Goal: Task Accomplishment & Management: Use online tool/utility

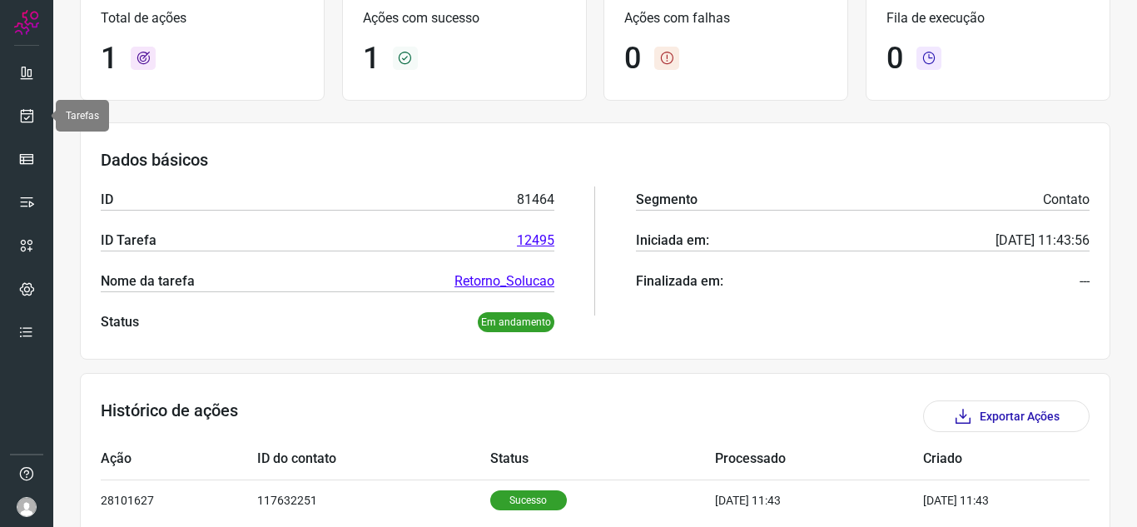
drag, startPoint x: 17, startPoint y: 108, endPoint x: 64, endPoint y: 122, distance: 49.5
click at [15, 108] on link at bounding box center [26, 115] width 33 height 33
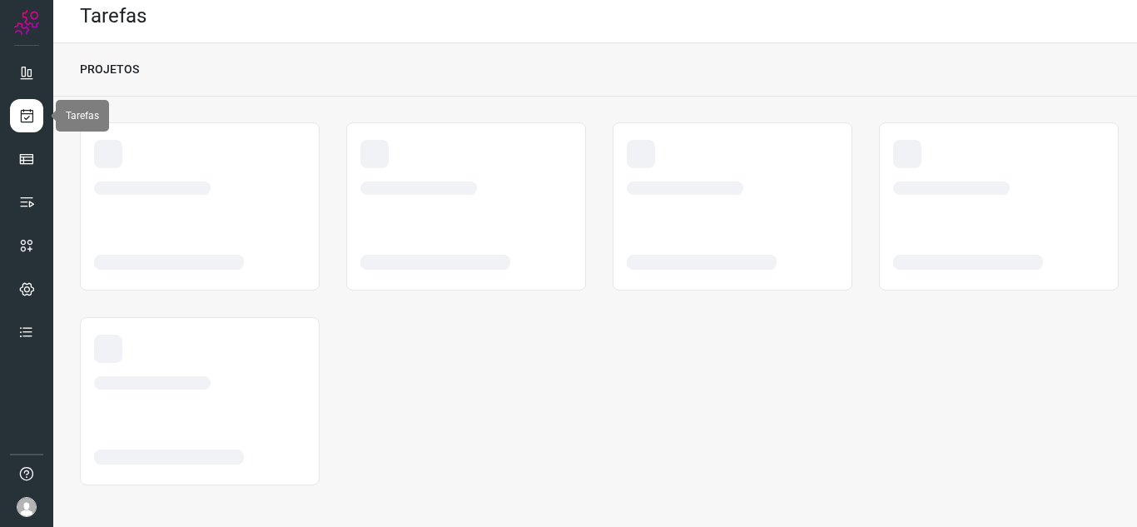
scroll to position [10, 0]
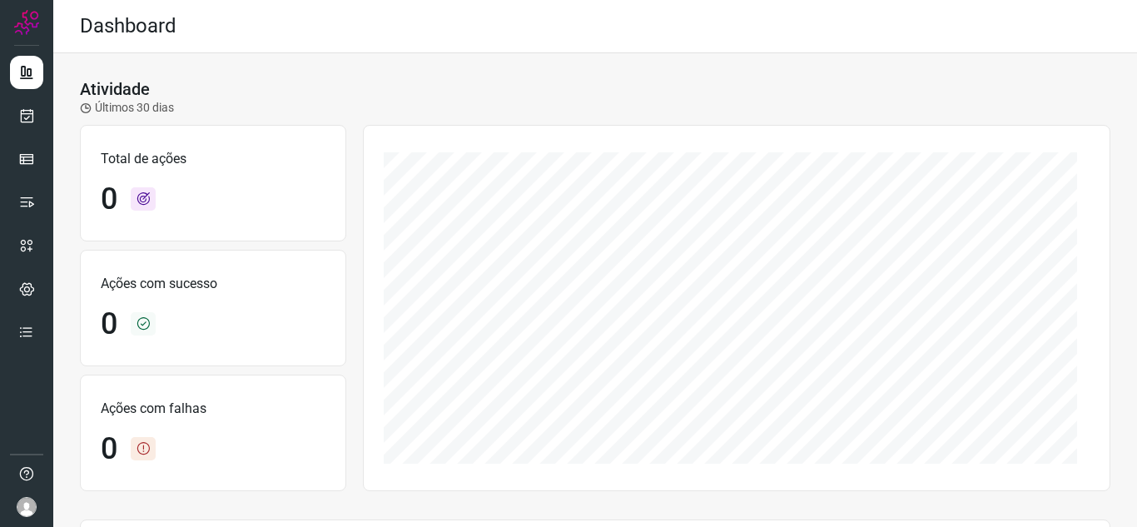
drag, startPoint x: 251, startPoint y: 91, endPoint x: 271, endPoint y: 31, distance: 63.2
click at [251, 91] on div "Atividade Últimos 30 dias" at bounding box center [595, 97] width 1031 height 37
click at [25, 116] on icon at bounding box center [26, 115] width 17 height 17
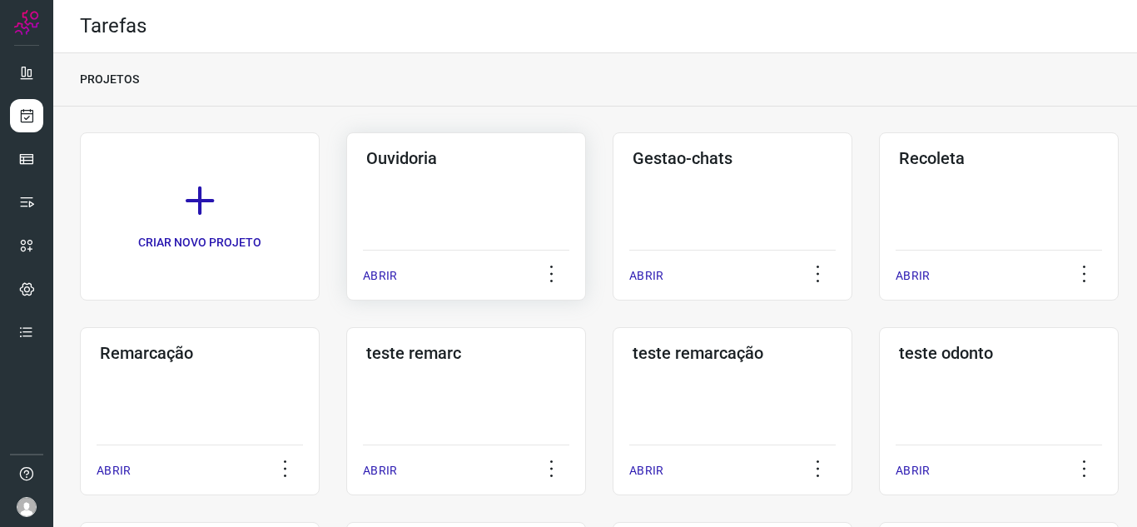
click at [378, 282] on p "ABRIR" at bounding box center [380, 275] width 34 height 17
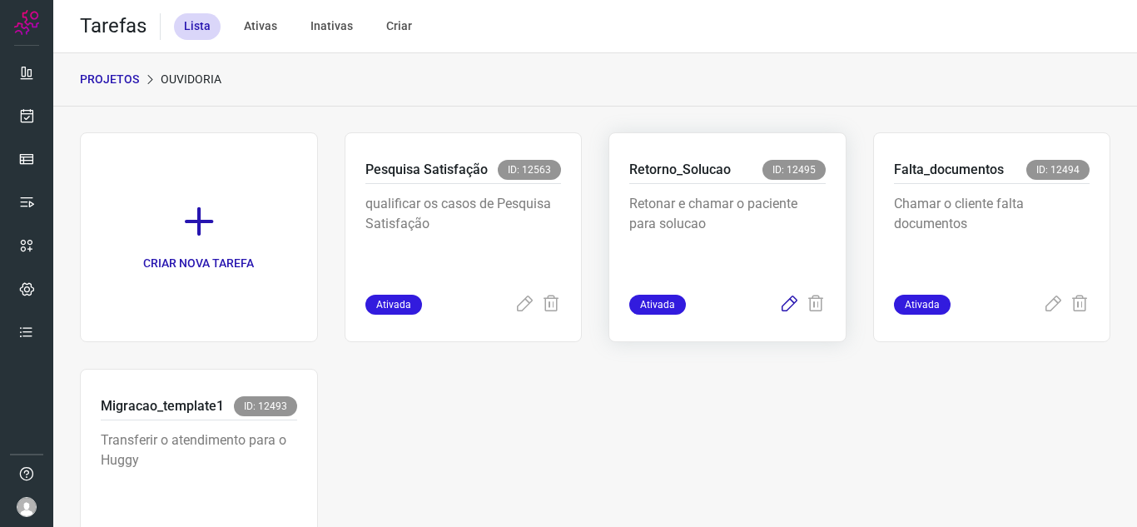
click at [781, 303] on icon at bounding box center [789, 305] width 20 height 20
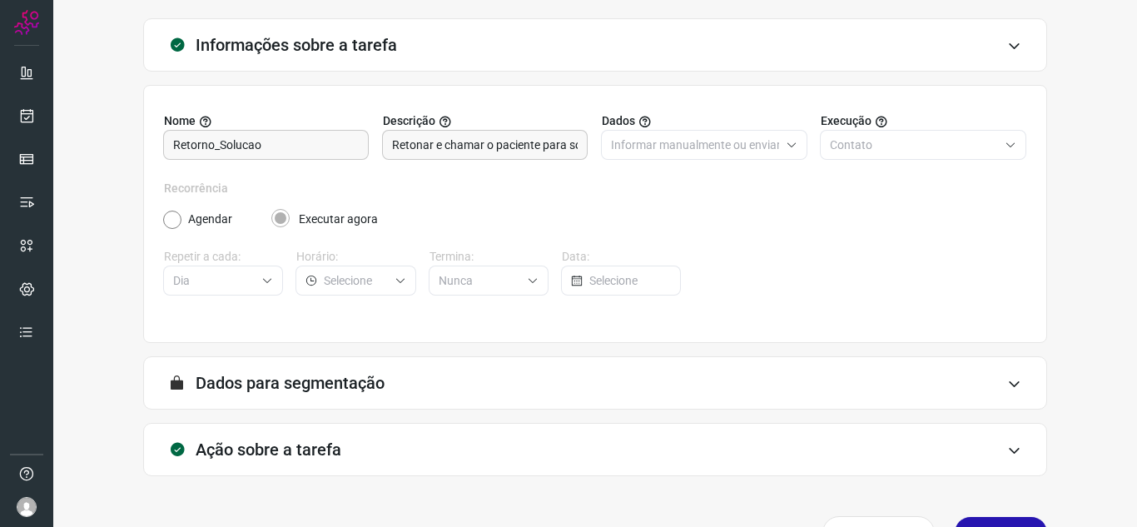
scroll to position [123, 0]
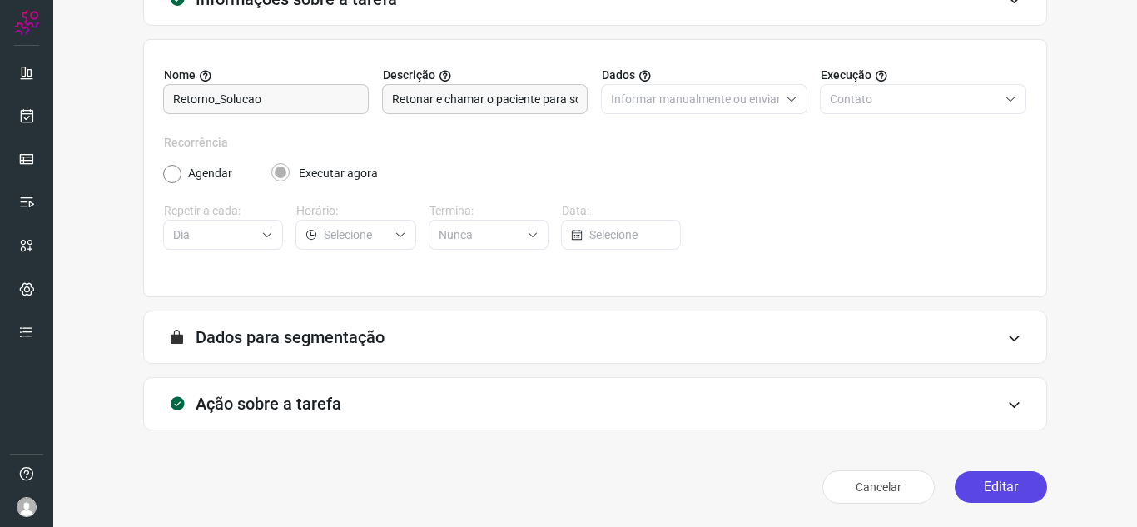
click at [986, 474] on button "Editar" at bounding box center [1001, 487] width 92 height 32
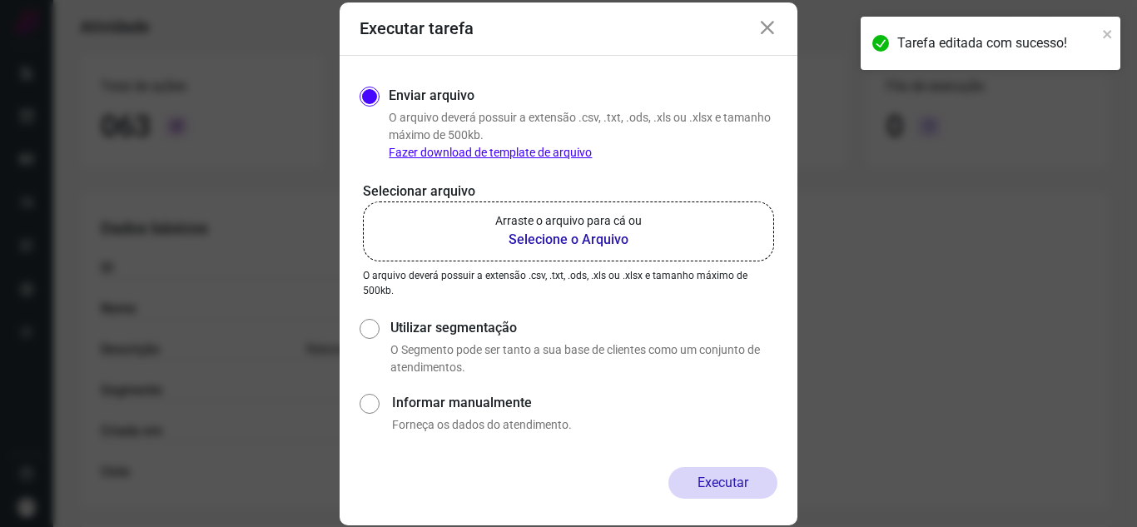
click at [521, 242] on b "Selecione o Arquivo" at bounding box center [568, 240] width 147 height 20
click at [0, 0] on input "Arraste o arquivo para cá ou Selecione o Arquivo" at bounding box center [0, 0] width 0 height 0
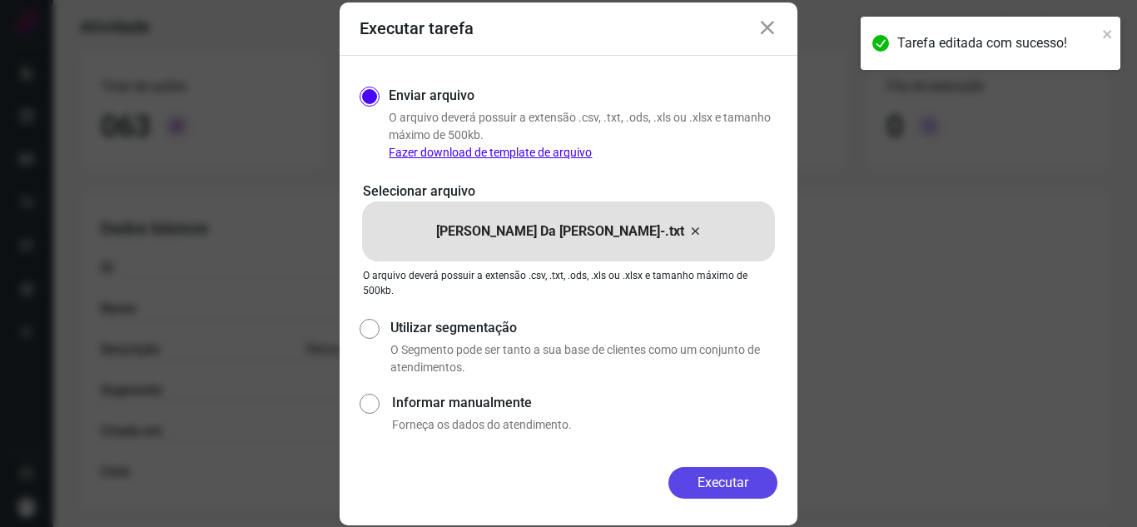
click at [732, 489] on button "Executar" at bounding box center [722, 483] width 109 height 32
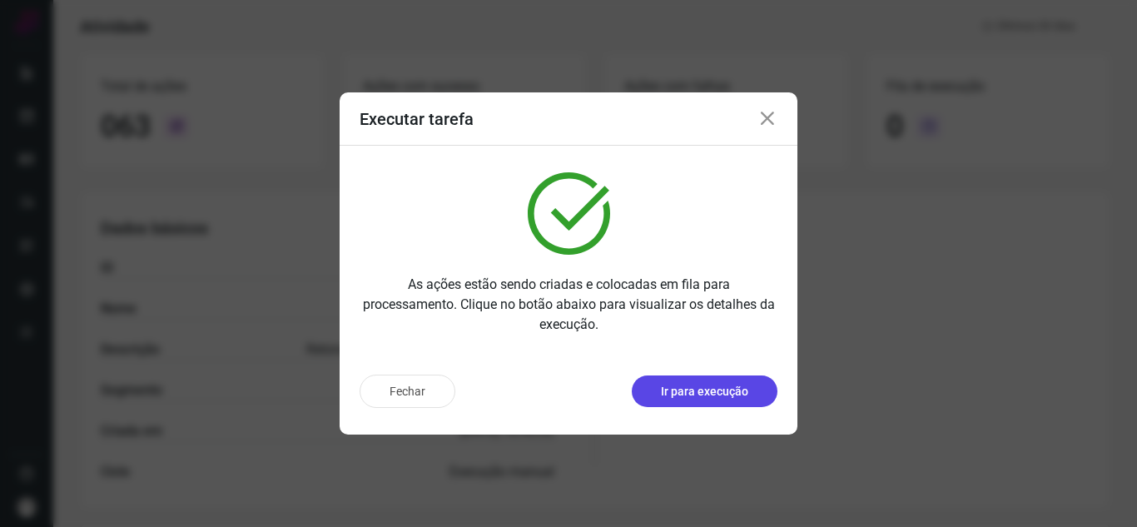
click at [741, 340] on div "Executar tarefa As ações estão sendo criadas e colocadas em fila para processam…" at bounding box center [569, 263] width 458 height 342
click at [700, 385] on p "Ir para execução" at bounding box center [704, 391] width 87 height 17
